Goal: Information Seeking & Learning: Check status

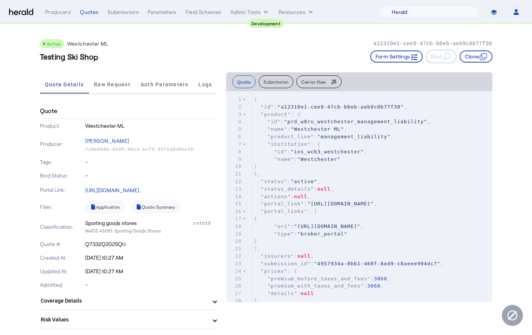
select select "pfm_2v8p_herald_api"
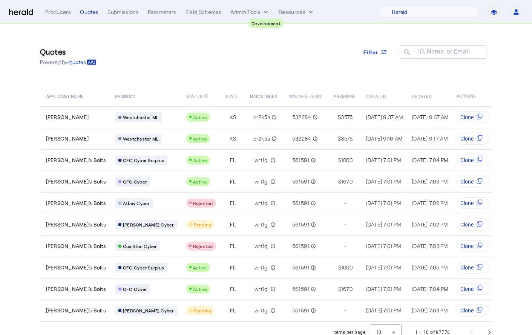
select select "pfm_2v8p_herald_api"
click at [383, 55] on div "Filter" at bounding box center [376, 52] width 24 height 8
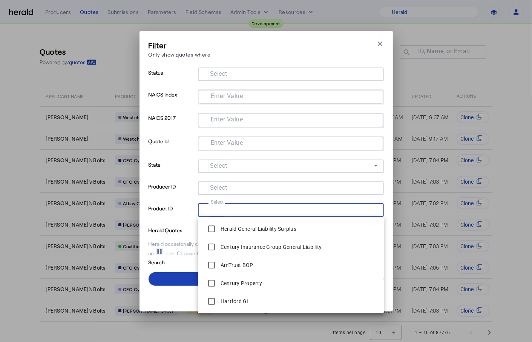
click at [260, 212] on input "Select" at bounding box center [289, 209] width 171 height 9
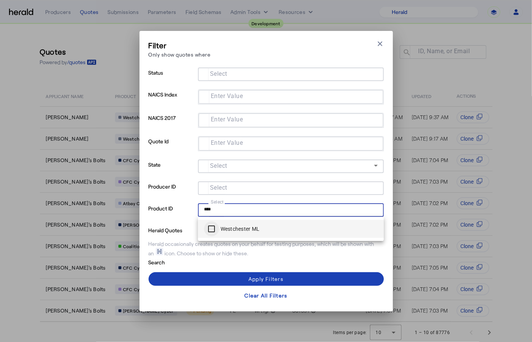
type input "****"
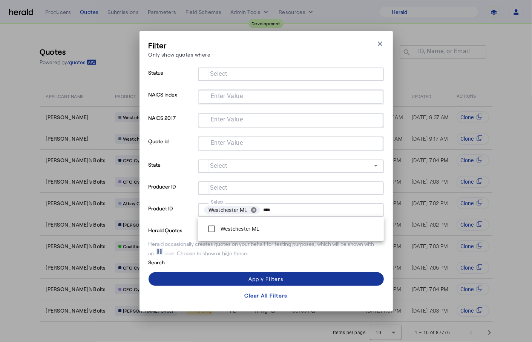
click at [263, 277] on div "Apply Filters" at bounding box center [266, 279] width 35 height 8
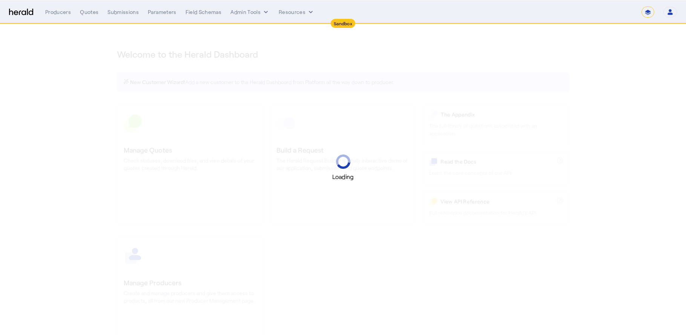
select select "*******"
select select "pfm_2v8p_herald_api"
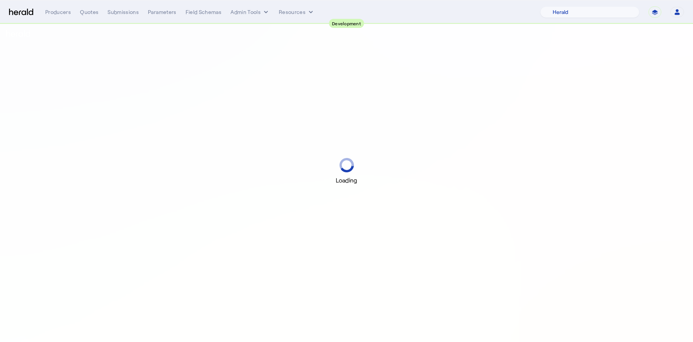
select select "pfm_2v8p_herald_api"
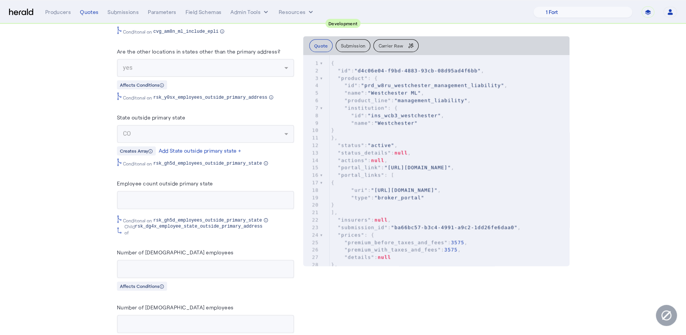
scroll to position [908, 0]
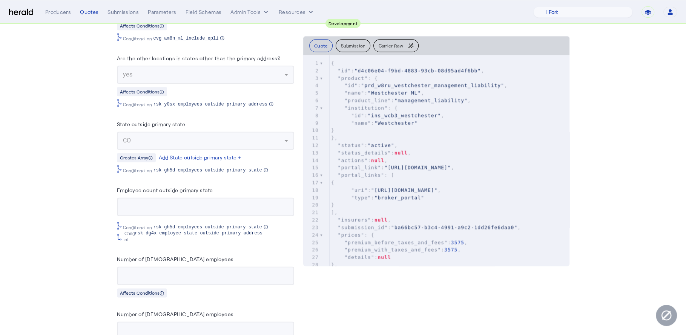
click at [180, 187] on label "Employee count outside primary state" at bounding box center [165, 190] width 96 height 6
click at [225, 193] on div "Employee count outside primary state" at bounding box center [205, 192] width 177 height 12
click at [176, 261] on herald-label "Number of [DEMOGRAPHIC_DATA] employees" at bounding box center [175, 261] width 117 height 12
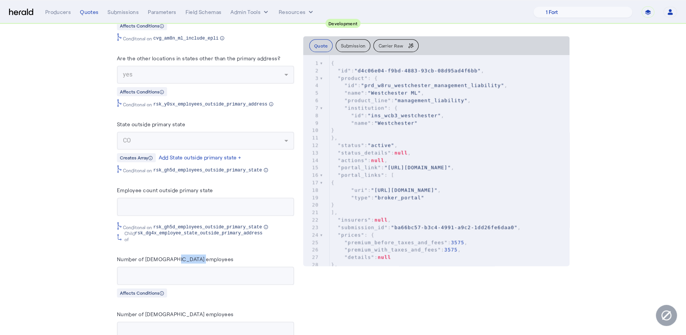
click at [176, 261] on herald-label "Number of [DEMOGRAPHIC_DATA] employees" at bounding box center [175, 261] width 117 height 12
click at [176, 261] on herald-label "Number of full-time employees" at bounding box center [175, 261] width 117 height 12
click at [227, 262] on div "Number of full-time employees" at bounding box center [205, 261] width 177 height 12
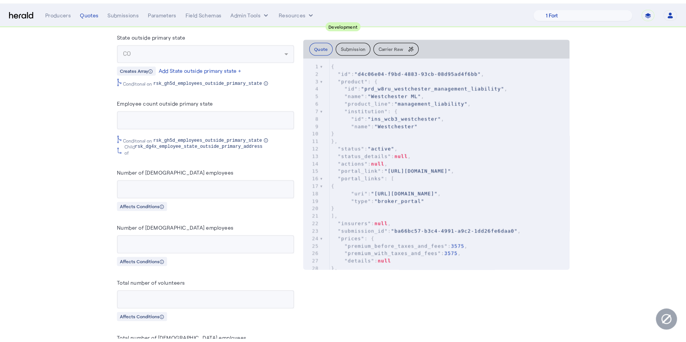
scroll to position [0, 0]
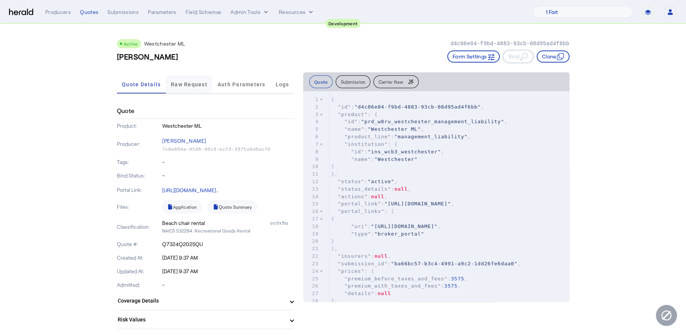
click at [182, 88] on span "Raw Request" at bounding box center [189, 84] width 37 height 18
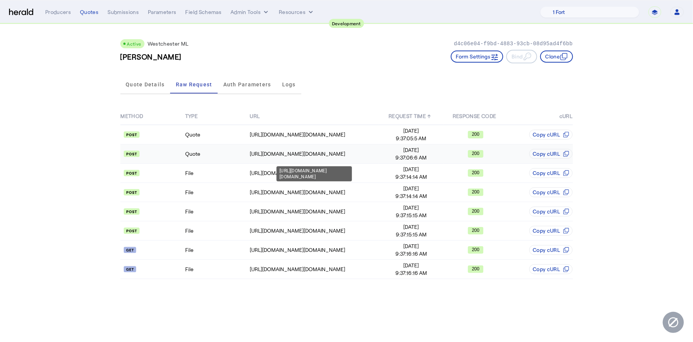
click at [288, 144] on td "https://uat.studiogateway.chubb.com/westchester.sales.digital/quote" at bounding box center [313, 153] width 129 height 19
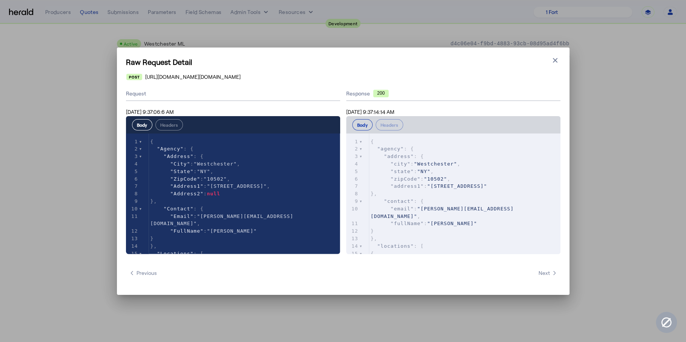
scroll to position [207, 0]
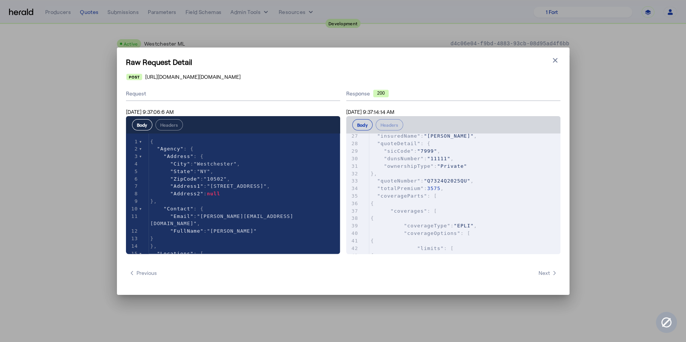
click at [488, 192] on pre ""coverageParts" : [" at bounding box center [464, 196] width 191 height 8
type input "**"
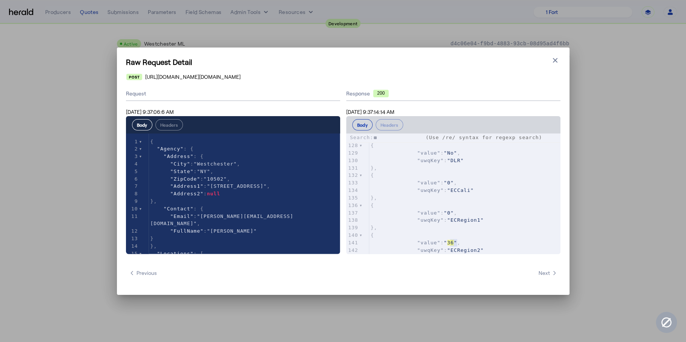
type textarea "**"
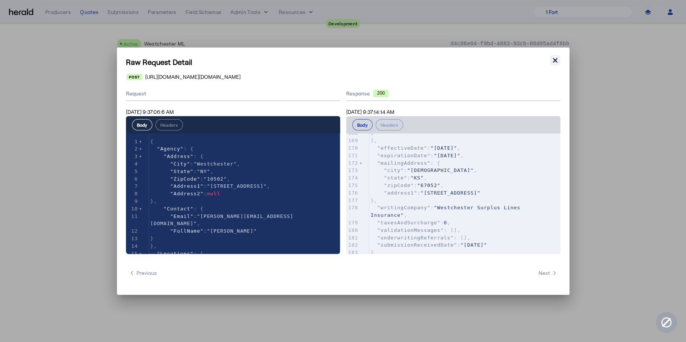
click at [558, 65] on button "Close modal" at bounding box center [555, 60] width 11 height 11
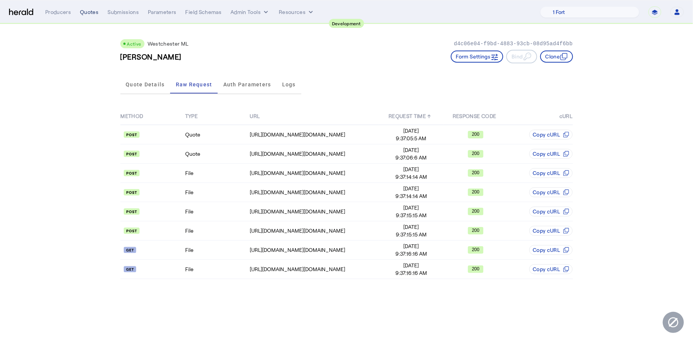
click at [90, 14] on div "Quotes" at bounding box center [89, 12] width 18 height 8
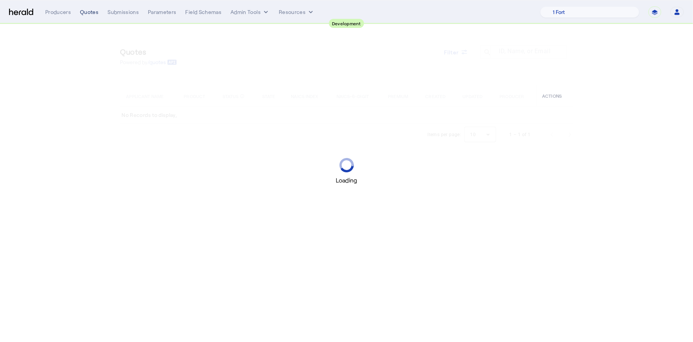
click at [88, 9] on div "Quotes" at bounding box center [89, 12] width 18 height 8
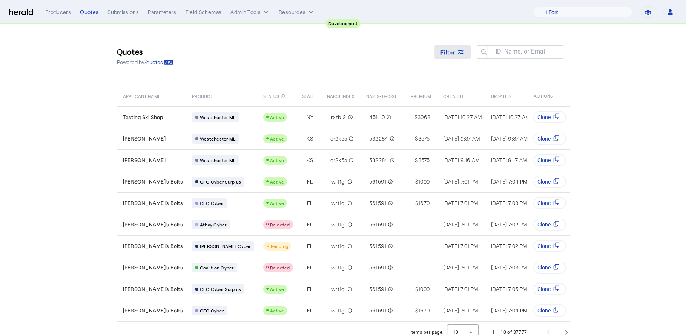
click at [456, 52] on span "Filter" at bounding box center [448, 52] width 15 height 8
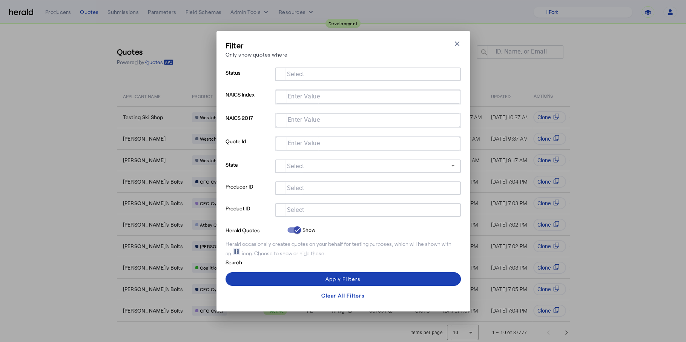
click at [301, 212] on mat-label "Select" at bounding box center [295, 209] width 17 height 7
click at [301, 212] on input "Select" at bounding box center [366, 209] width 171 height 9
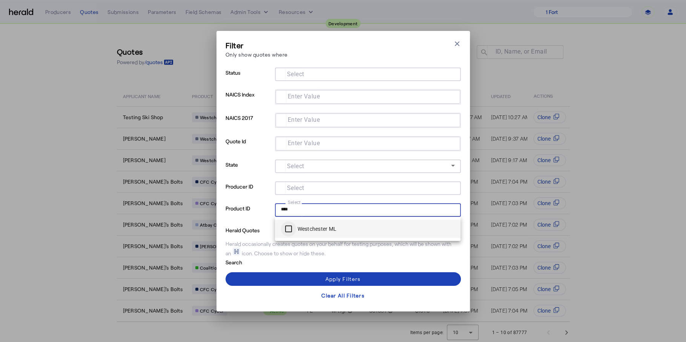
type input "****"
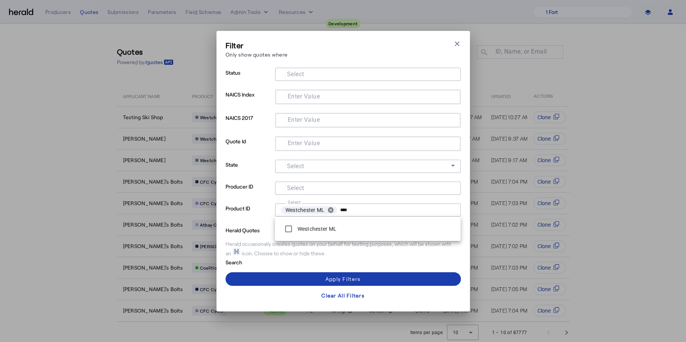
click at [354, 281] on div "Apply Filters" at bounding box center [343, 279] width 35 height 8
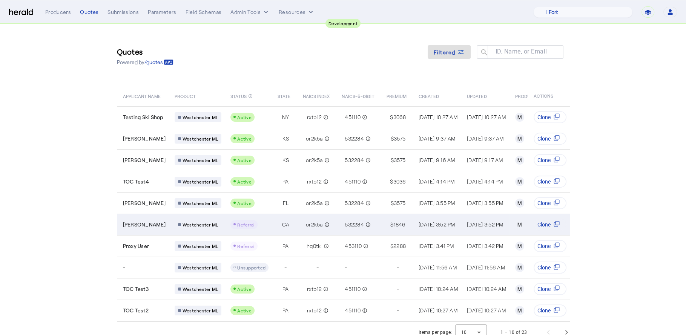
click at [269, 220] on div "Referral" at bounding box center [249, 224] width 38 height 9
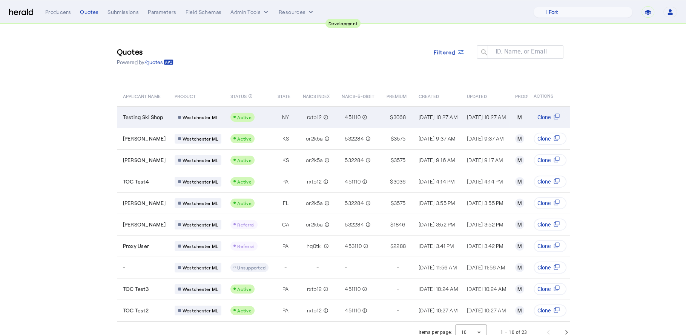
click at [158, 123] on td "Testing Ski Shop" at bounding box center [143, 117] width 52 height 22
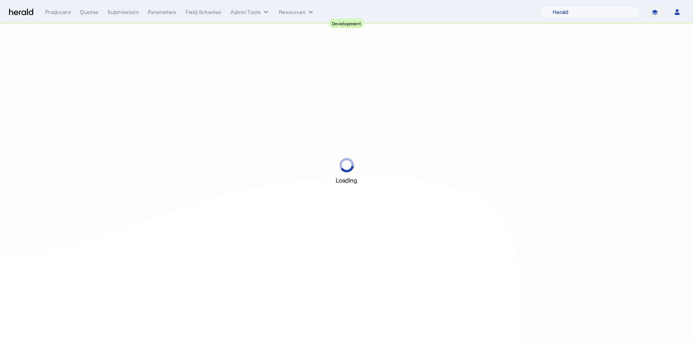
select select "pfm_2v8p_herald_api"
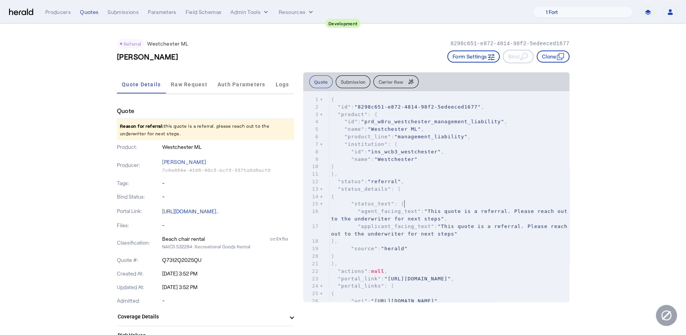
click at [425, 201] on pre ""status_text" : {" at bounding box center [450, 204] width 240 height 8
click at [506, 235] on pre ""applicant_facing_text" : "This quote is a referral. Please reach out to the un…" at bounding box center [450, 230] width 240 height 15
click at [499, 236] on pre ""applicant_facing_text" : "This quote is a referral. Please reach out to the un…" at bounding box center [450, 230] width 240 height 15
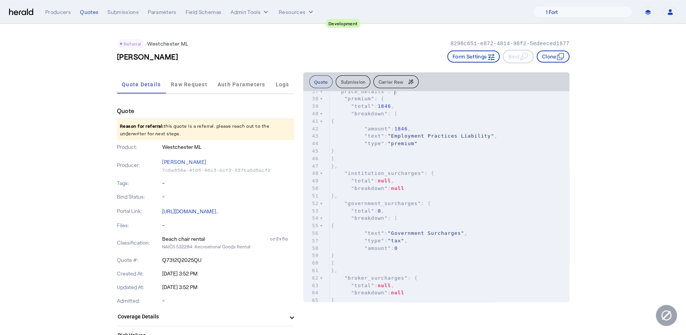
scroll to position [339, 0]
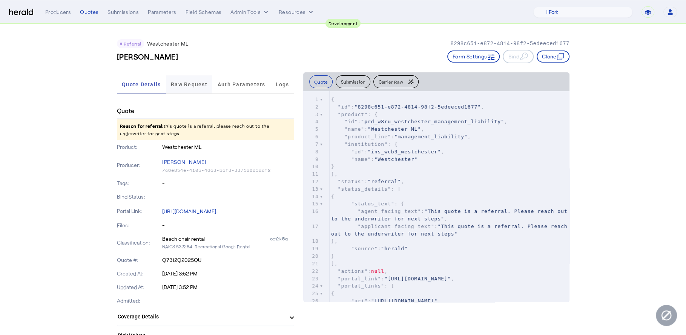
click at [193, 79] on span "Raw Request" at bounding box center [189, 84] width 37 height 18
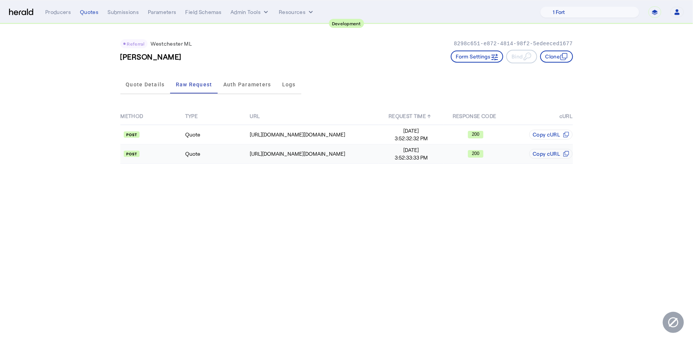
click at [241, 149] on td "Quote" at bounding box center [217, 153] width 65 height 19
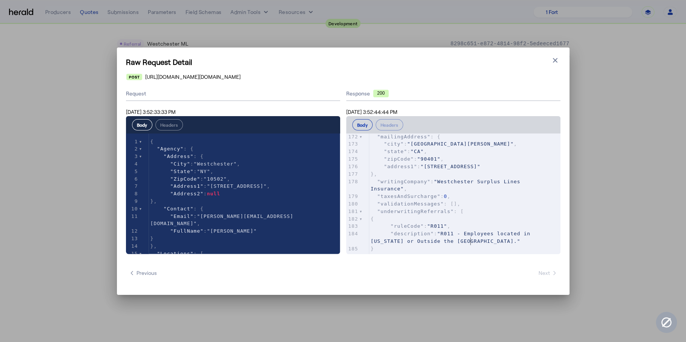
click at [494, 243] on pre ""description" : "R011 - Employees located in California or Outside the US."" at bounding box center [464, 237] width 191 height 15
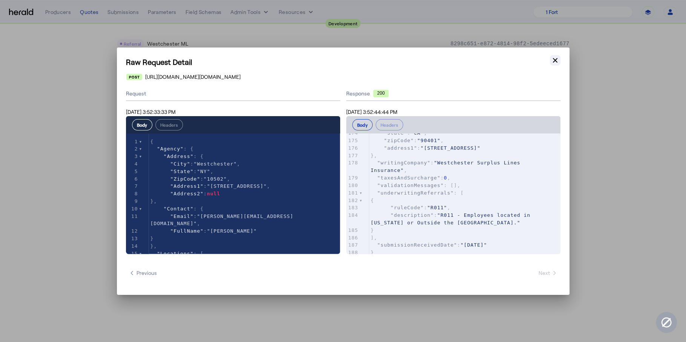
click at [555, 64] on icon "button" at bounding box center [556, 61] width 8 height 8
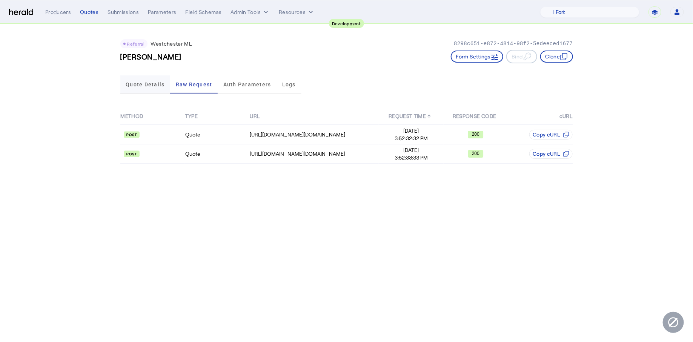
click at [135, 86] on span "Quote Details" at bounding box center [145, 84] width 39 height 5
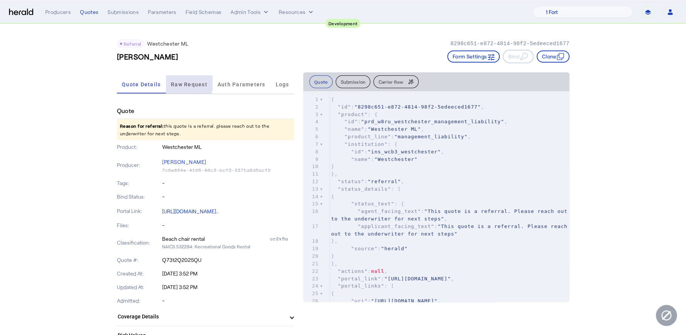
click at [184, 82] on span "Raw Request" at bounding box center [189, 84] width 37 height 5
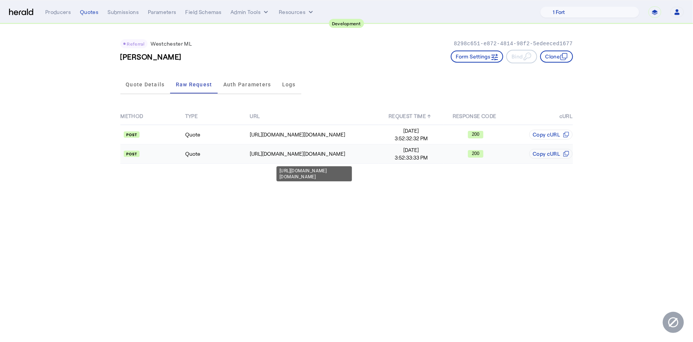
click at [309, 144] on td "[URL][DOMAIN_NAME][DOMAIN_NAME]" at bounding box center [313, 153] width 129 height 19
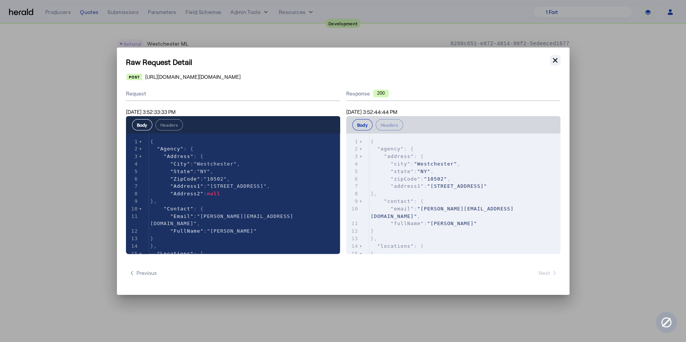
click at [553, 60] on icon "button" at bounding box center [556, 61] width 8 height 8
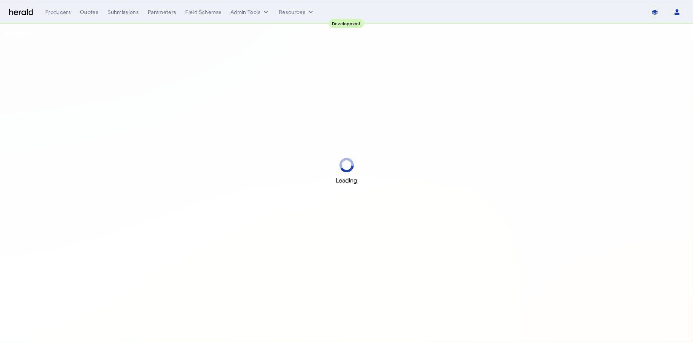
select select "pfm_2v8p_herald_api"
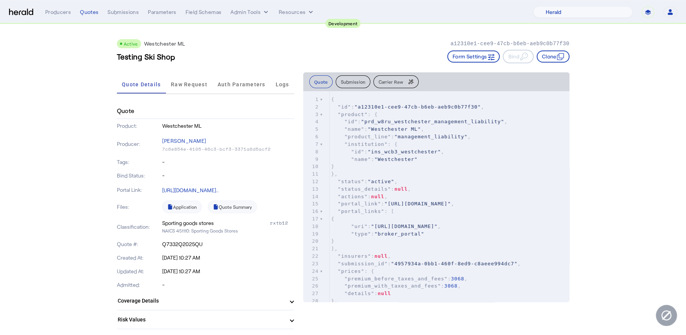
click at [186, 95] on div "Quote Details Raw Request Auth Parameters Logs" at bounding box center [205, 84] width 177 height 25
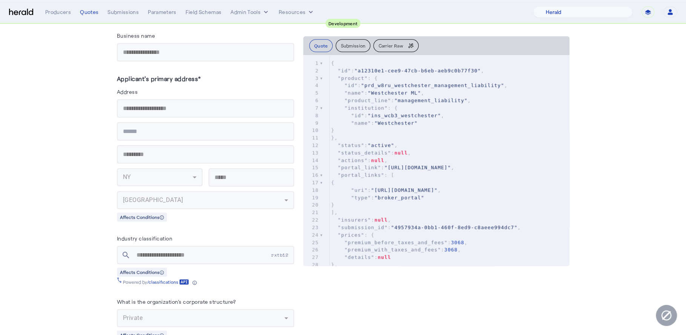
scroll to position [438, 0]
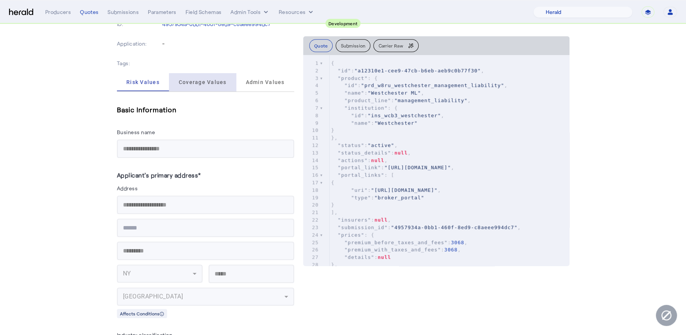
click at [205, 88] on span "Coverage Values" at bounding box center [203, 82] width 48 height 18
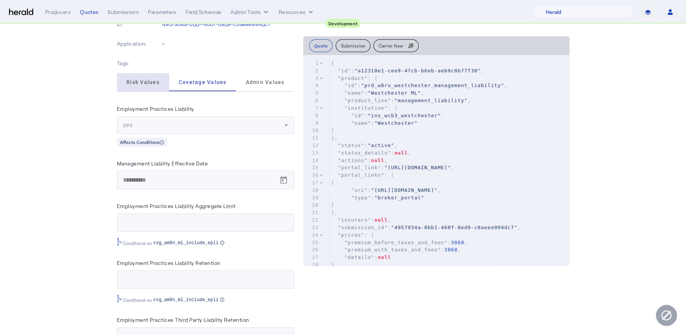
click at [157, 83] on span "Risk Values" at bounding box center [142, 82] width 33 height 5
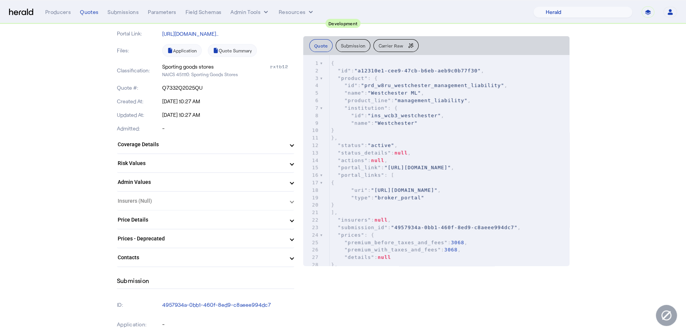
scroll to position [155, 0]
click at [287, 149] on span "Coverage Details" at bounding box center [204, 146] width 173 height 8
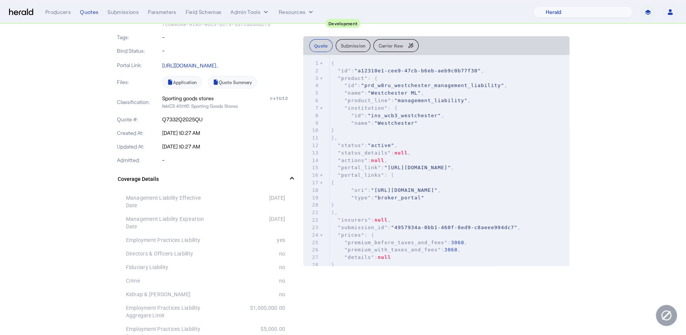
scroll to position [123, 0]
click at [242, 88] on link "Quote Summary" at bounding box center [232, 83] width 49 height 13
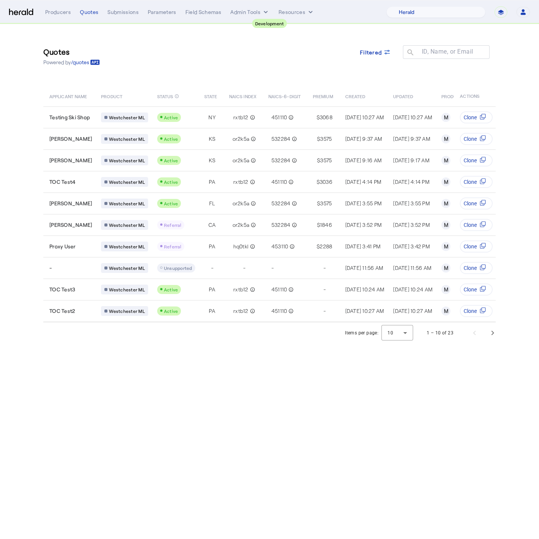
select select "pfm_2v8p_herald_api"
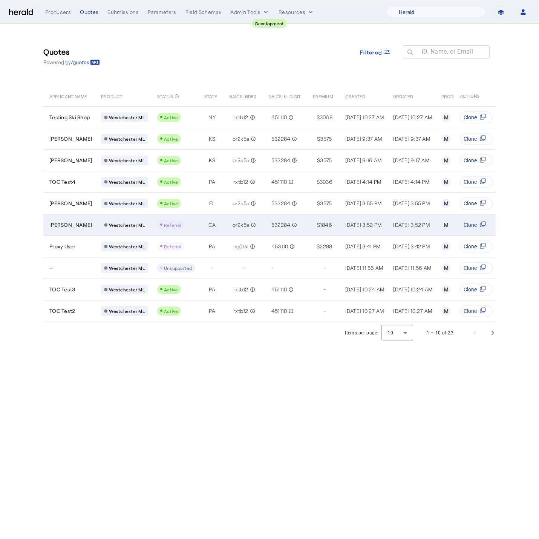
click at [87, 229] on td "[PERSON_NAME]" at bounding box center [69, 225] width 52 height 22
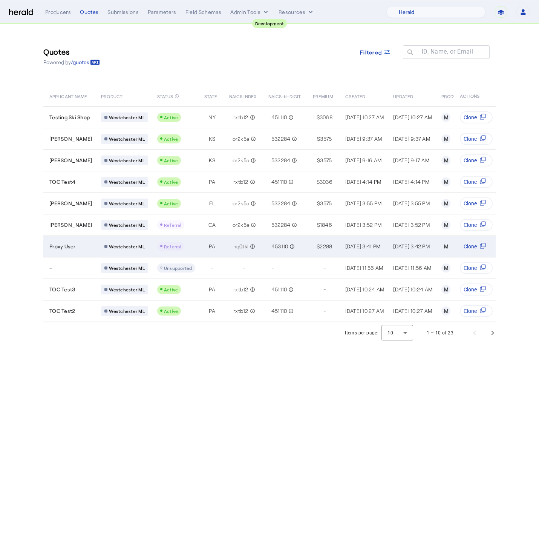
click at [209, 239] on td "PA" at bounding box center [210, 246] width 25 height 22
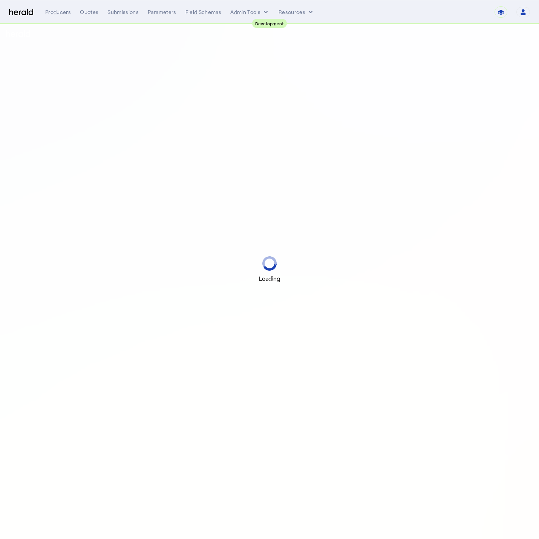
select select "pfm_2v8p_herald_api"
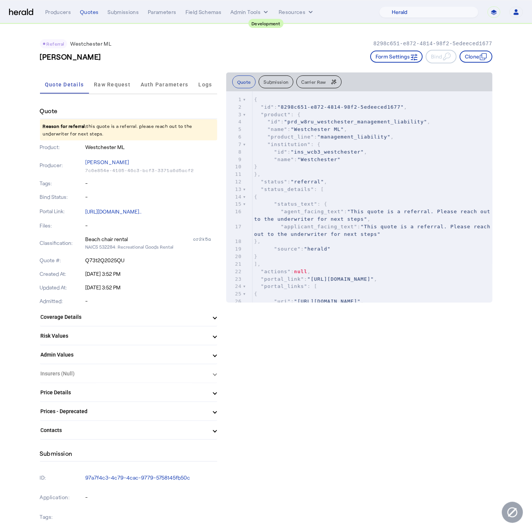
click at [322, 183] on span ""referral"" at bounding box center [307, 182] width 33 height 6
type input "******"
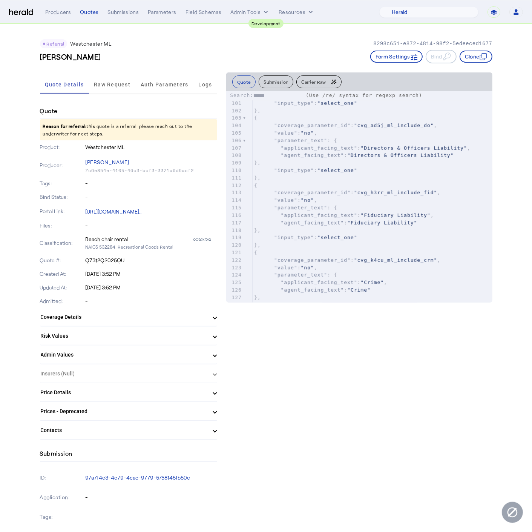
scroll to position [901, 0]
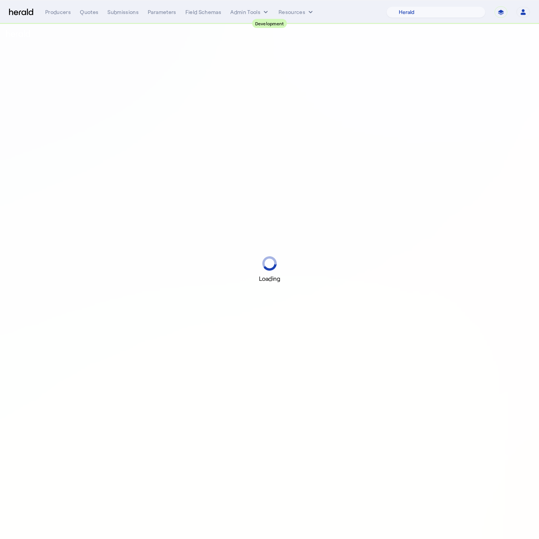
select select "pfm_2v8p_herald_api"
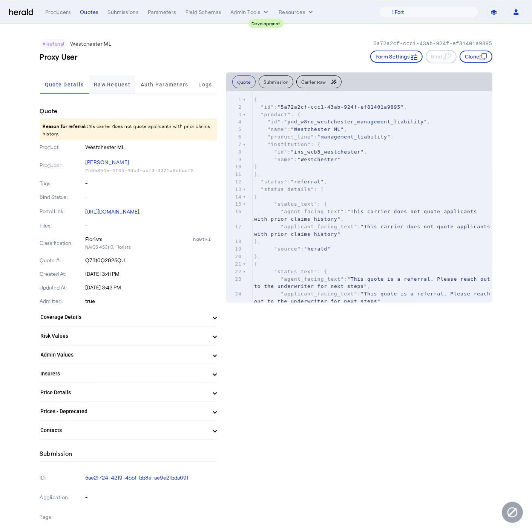
click at [124, 86] on span "Raw Request" at bounding box center [112, 84] width 37 height 5
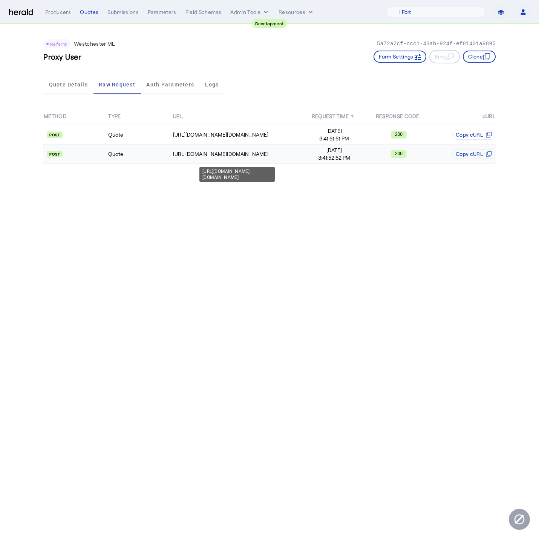
click at [186, 156] on div "[URL][DOMAIN_NAME][DOMAIN_NAME]" at bounding box center [237, 154] width 129 height 8
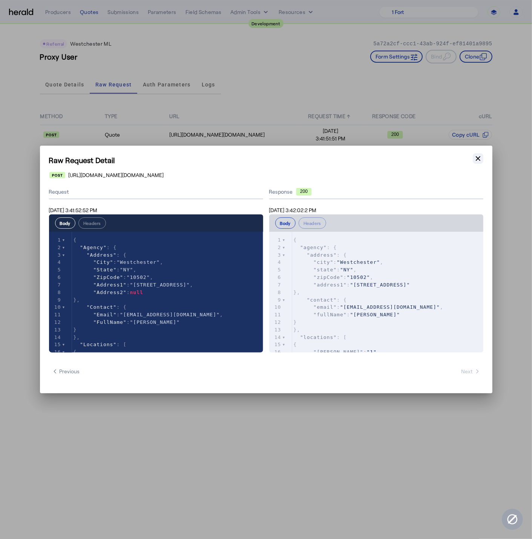
click at [480, 161] on icon "button" at bounding box center [479, 159] width 8 height 8
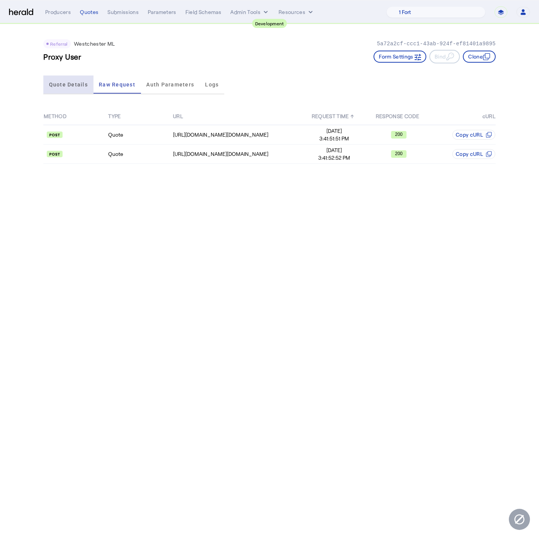
click at [70, 82] on span "Quote Details" at bounding box center [68, 84] width 39 height 5
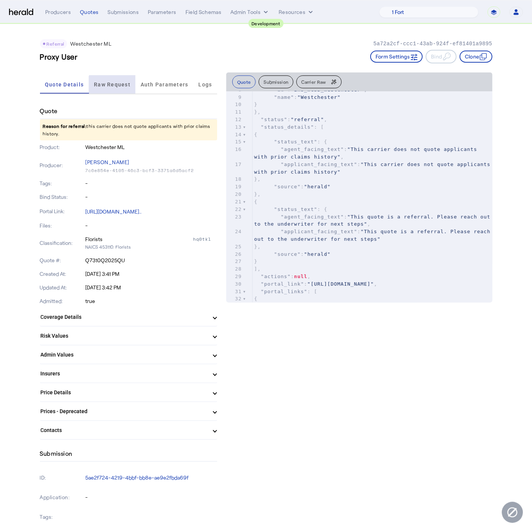
click at [116, 87] on span "Raw Request" at bounding box center [112, 84] width 37 height 18
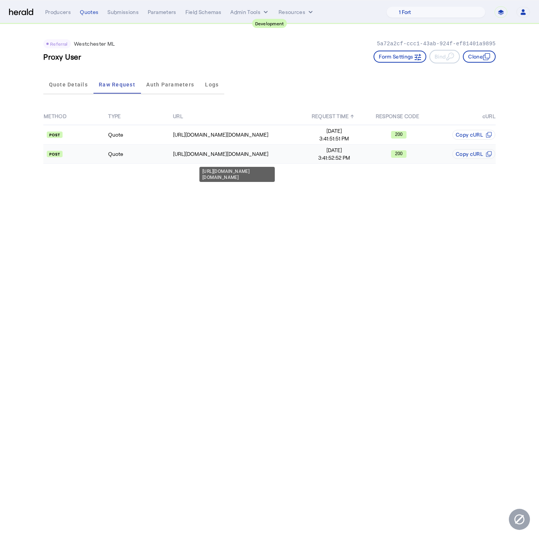
click at [184, 158] on td "[URL][DOMAIN_NAME][DOMAIN_NAME]" at bounding box center [237, 153] width 129 height 19
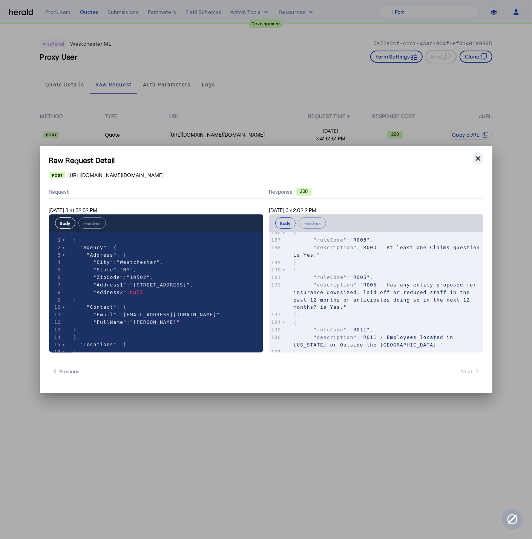
click at [478, 159] on icon "button" at bounding box center [478, 158] width 5 height 5
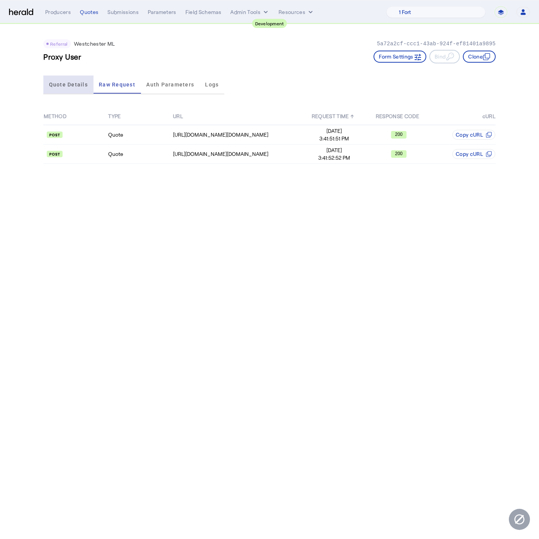
click at [60, 80] on span "Quote Details" at bounding box center [68, 84] width 39 height 18
